Goal: Transaction & Acquisition: Purchase product/service

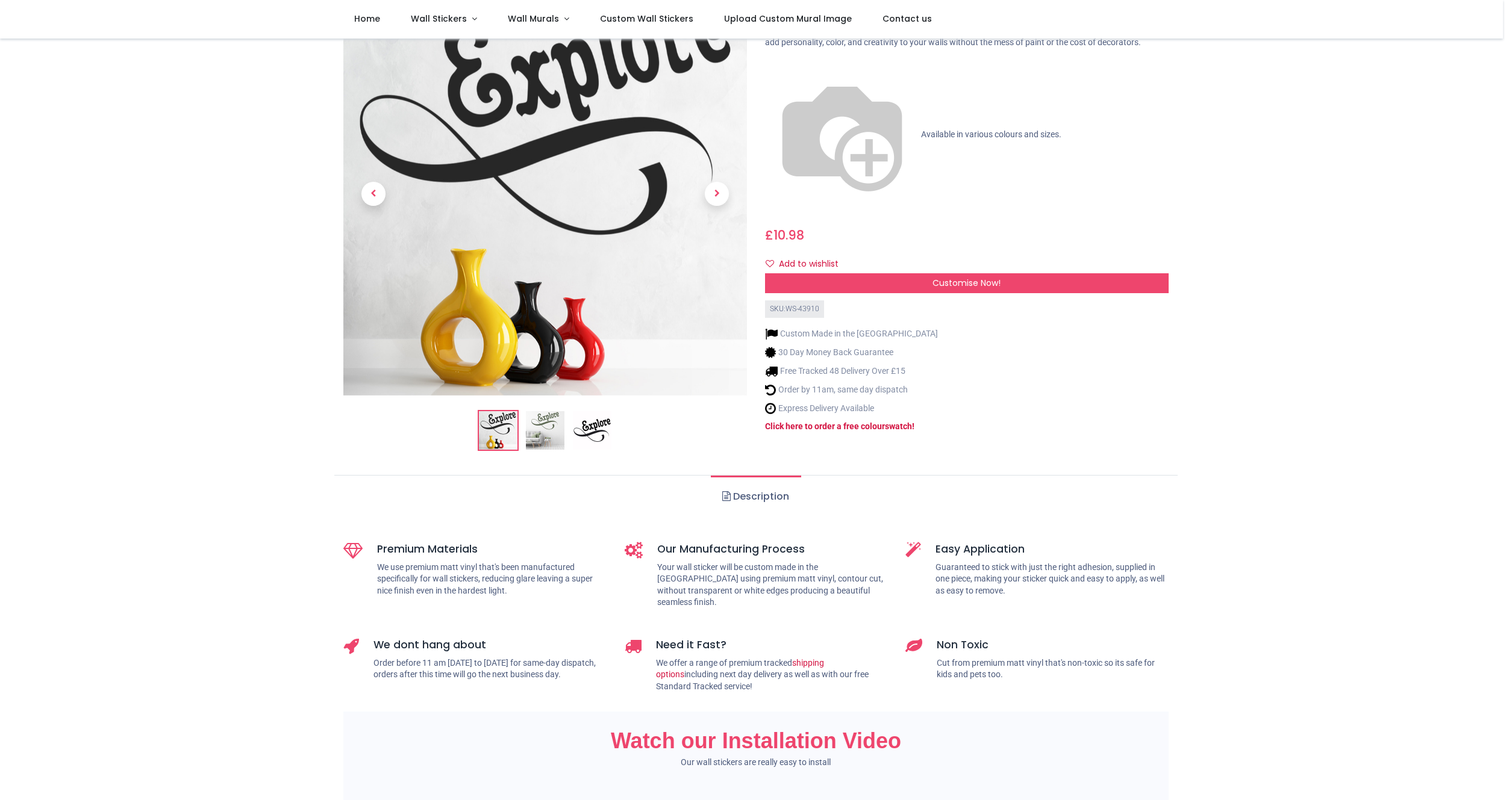
scroll to position [90, 0]
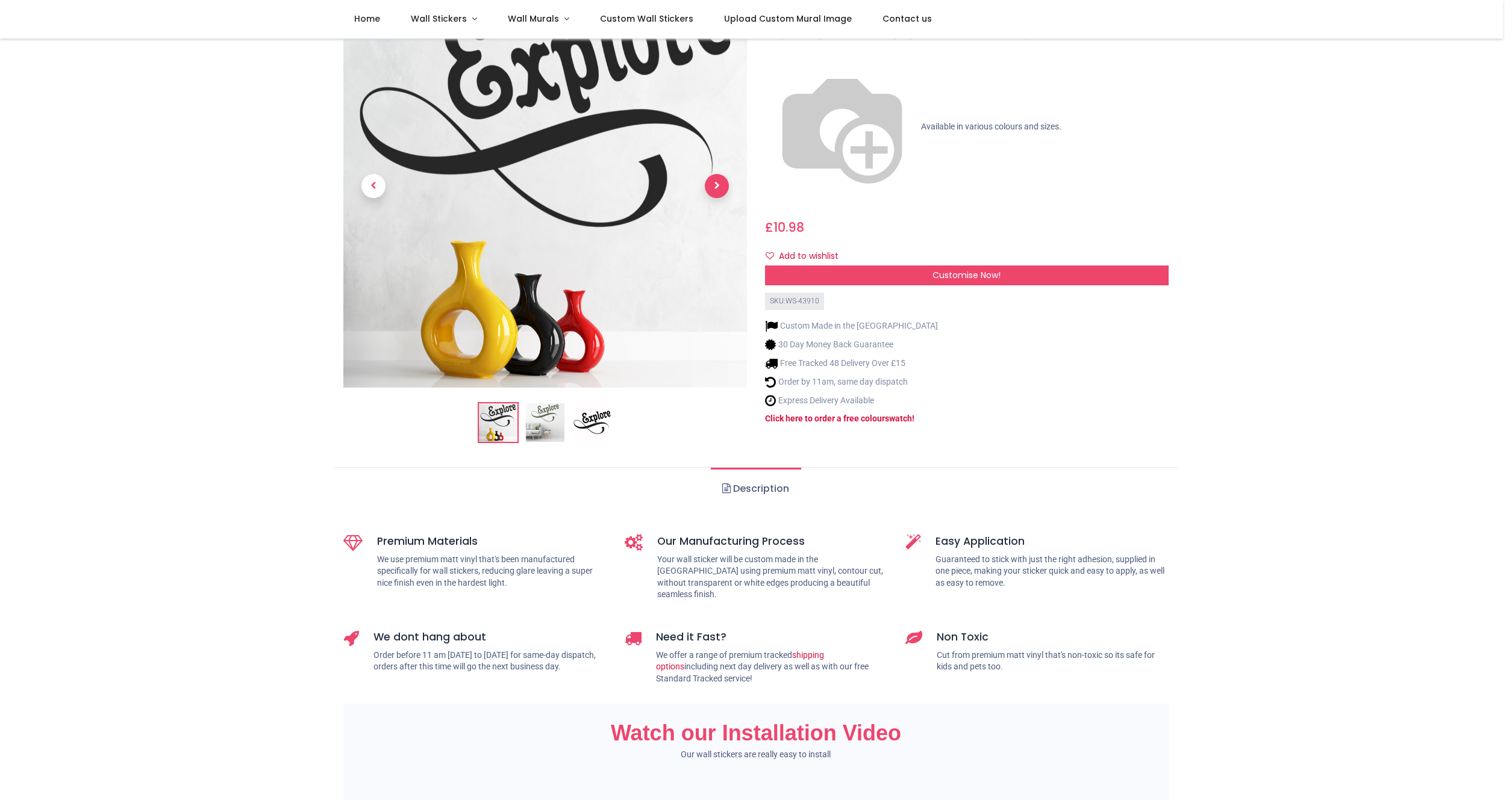
click at [708, 176] on span "Next" at bounding box center [716, 186] width 24 height 24
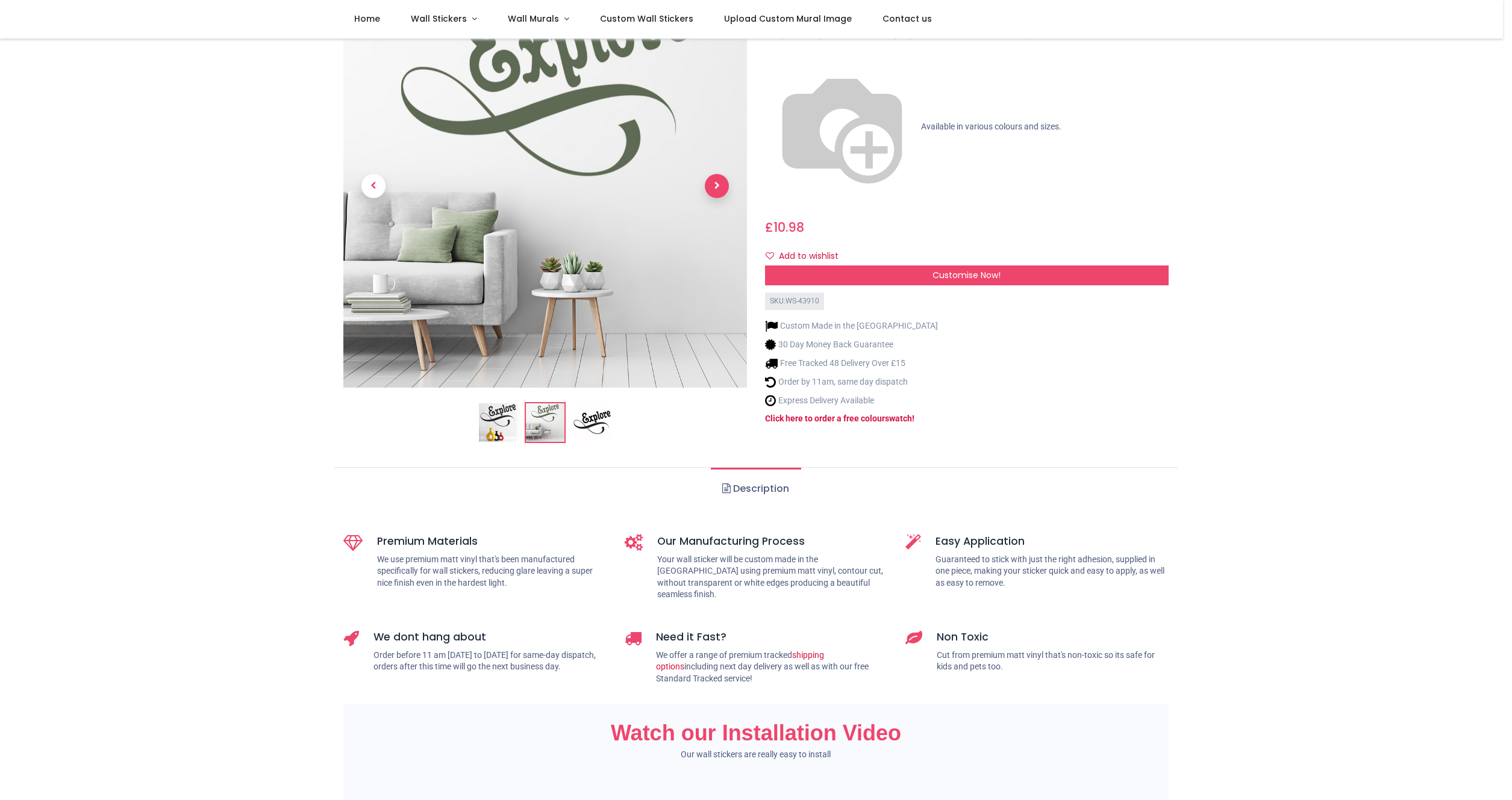
click at [709, 180] on span "Next" at bounding box center [716, 186] width 24 height 24
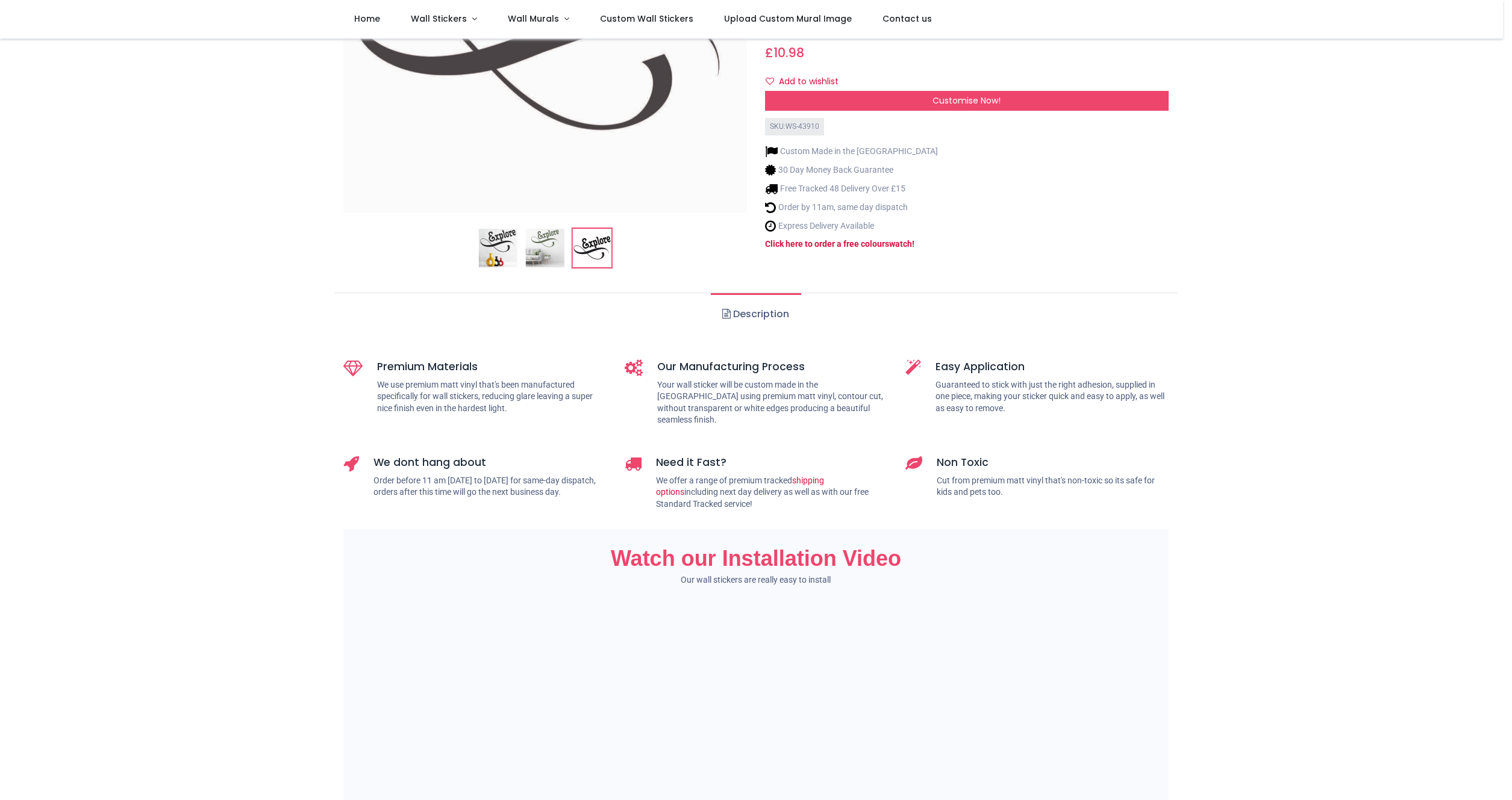
scroll to position [0, 0]
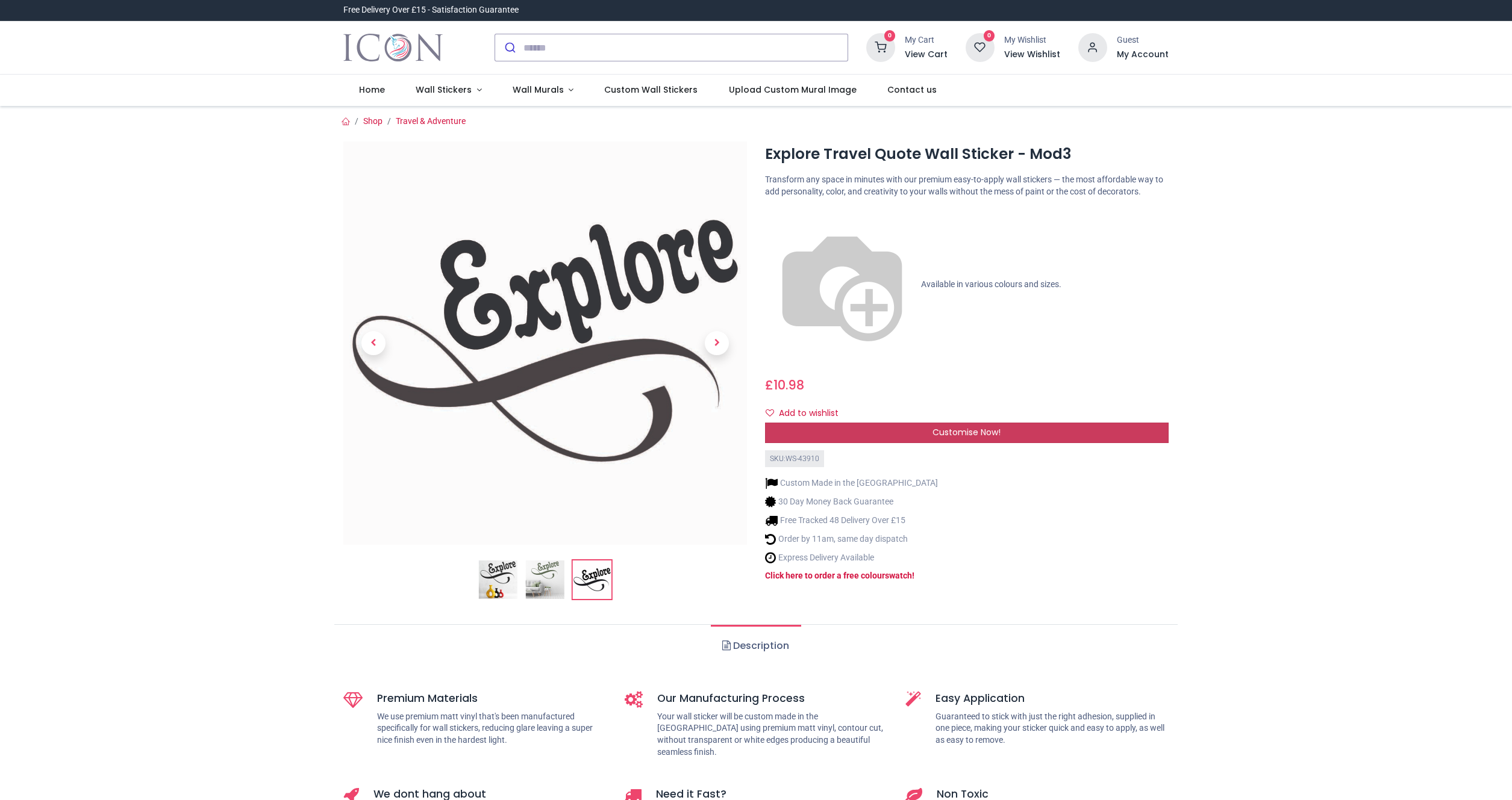
click at [959, 427] on span "Customise Now!" at bounding box center [967, 432] width 68 height 12
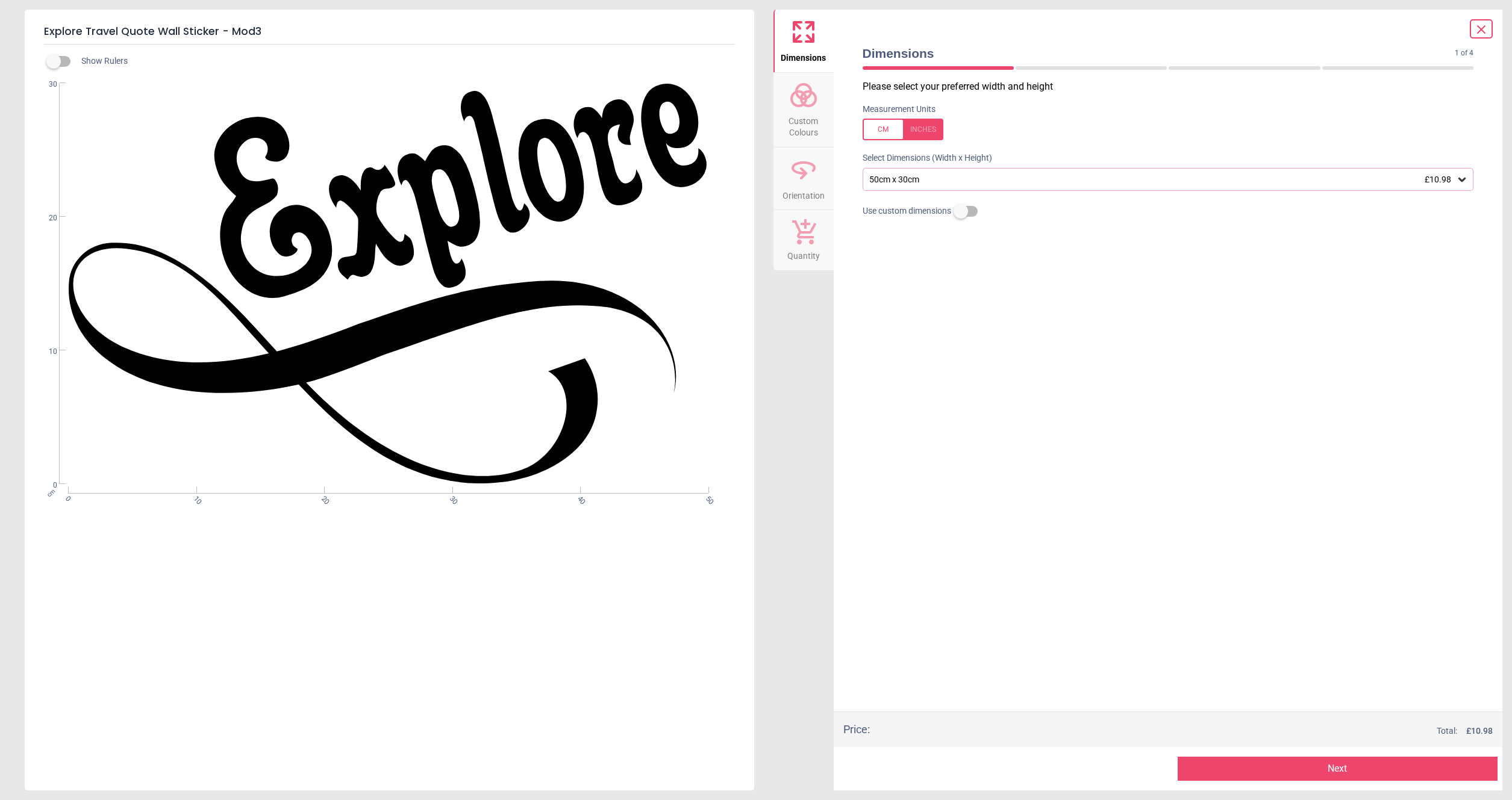
click at [1355, 770] on button "Next" at bounding box center [1337, 769] width 320 height 24
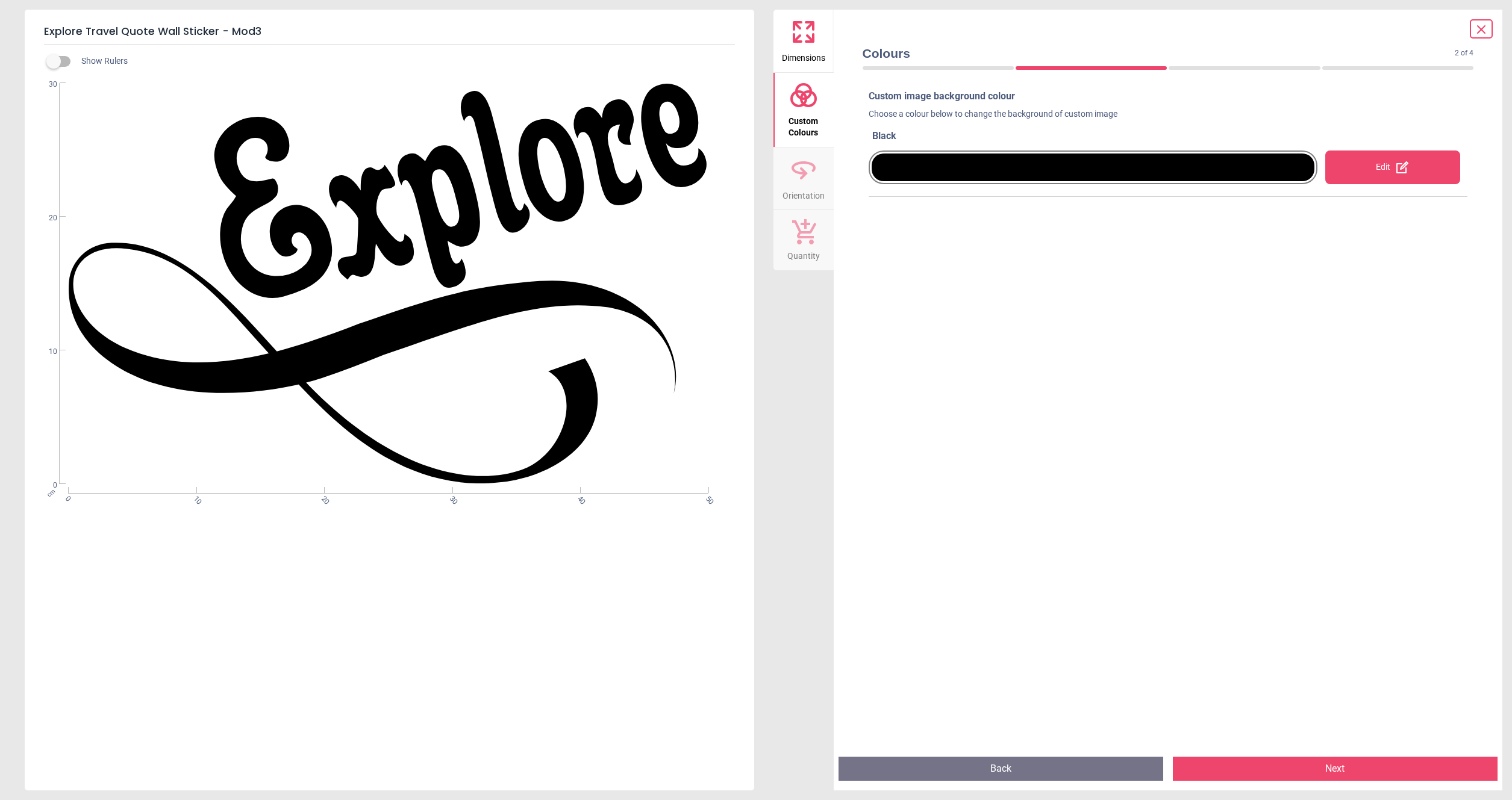
click at [925, 775] on button "Back" at bounding box center [1000, 769] width 324 height 24
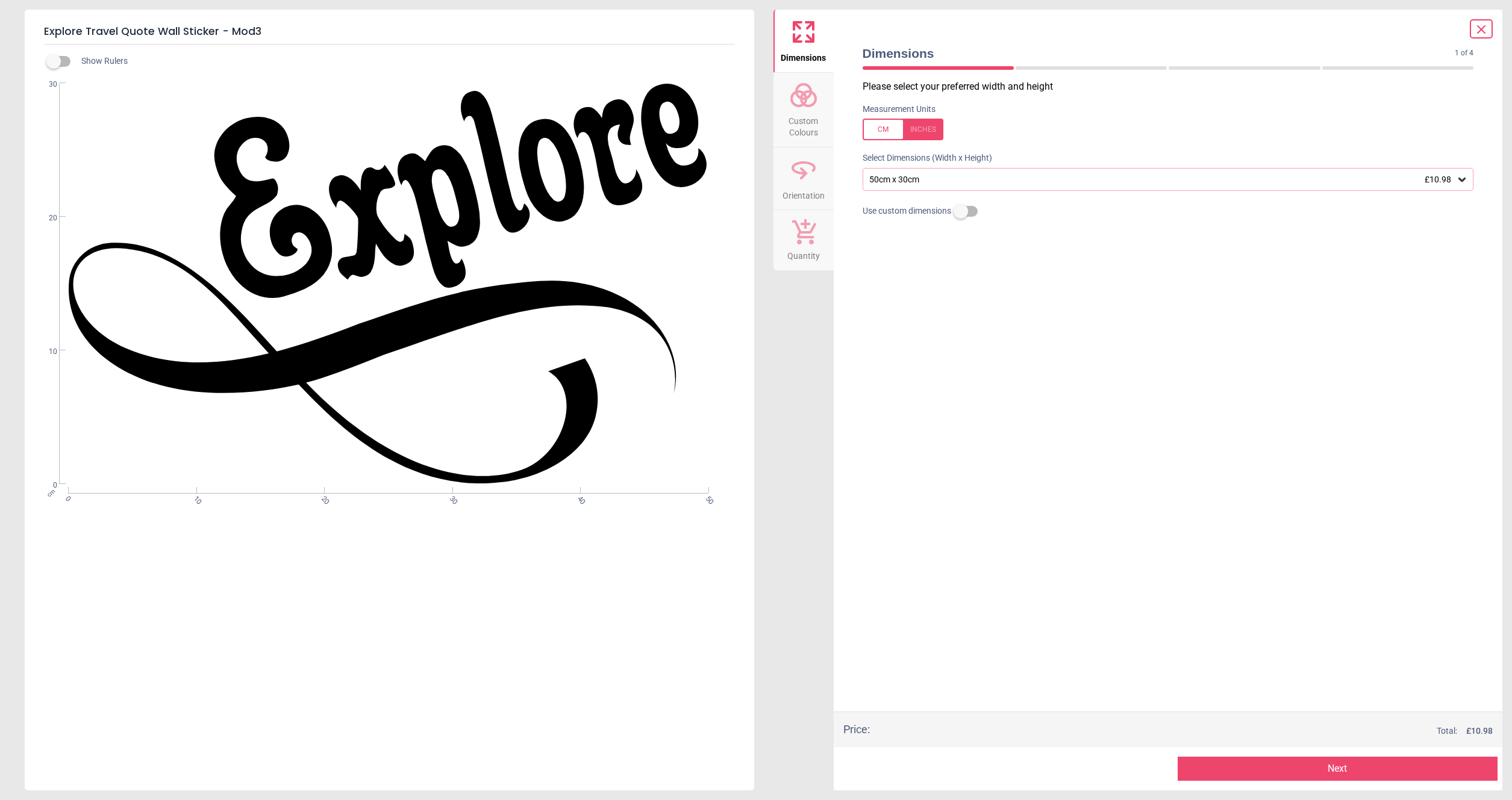
click at [1474, 25] on icon at bounding box center [1481, 30] width 15 height 15
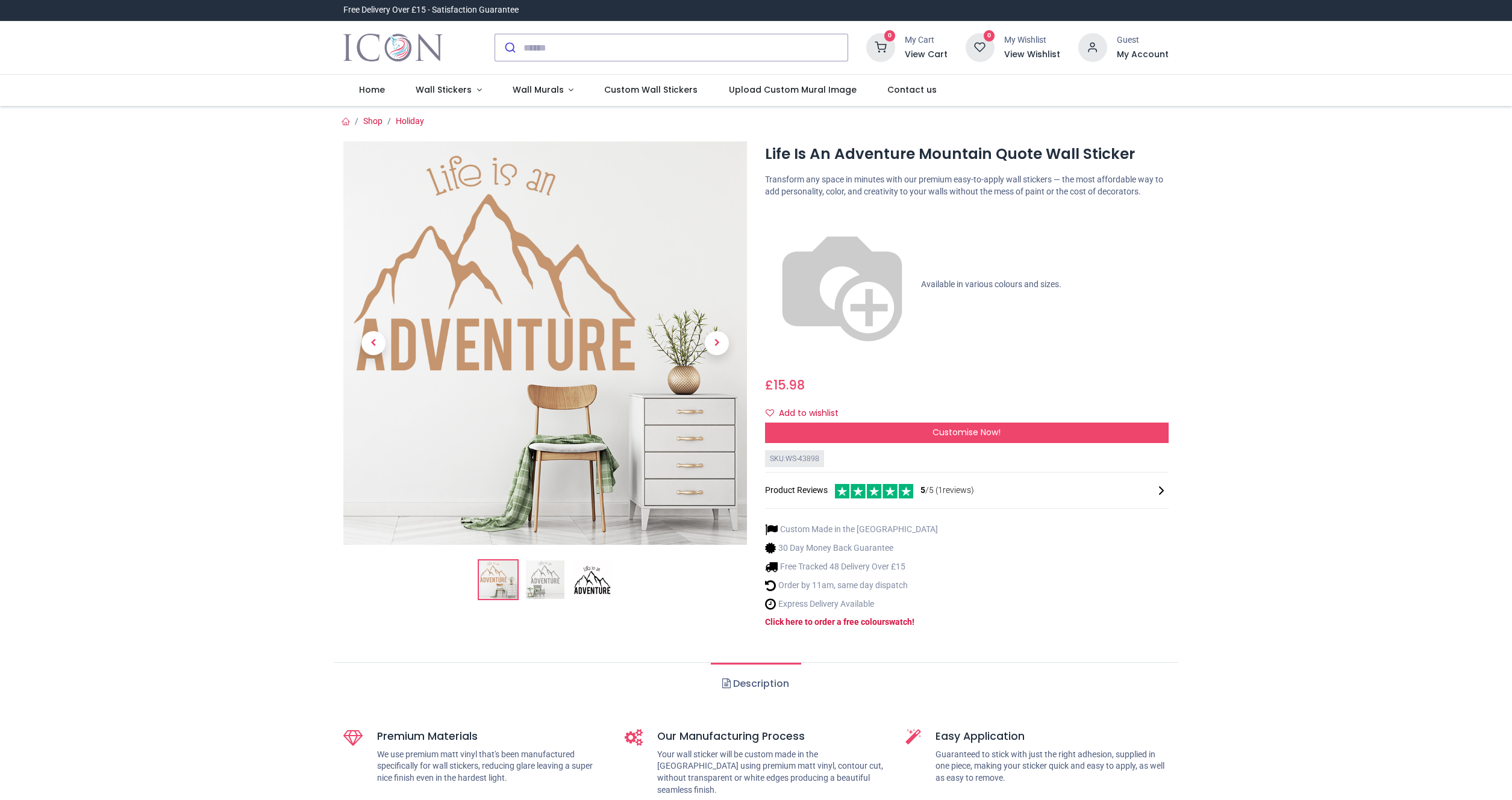
click at [591, 584] on img at bounding box center [592, 580] width 39 height 39
